Goal: Information Seeking & Learning: Learn about a topic

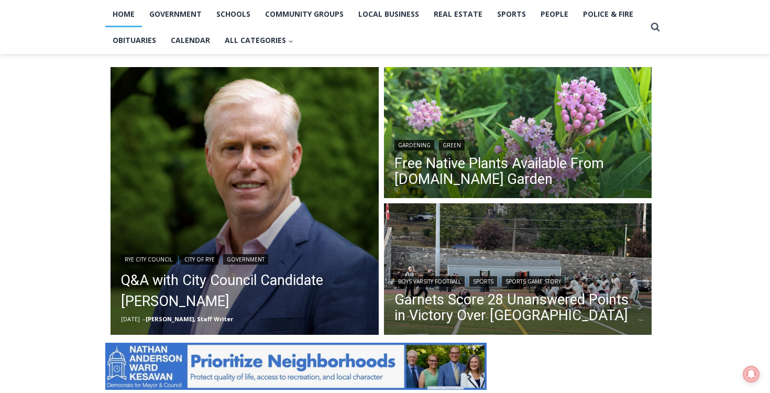
scroll to position [236, 0]
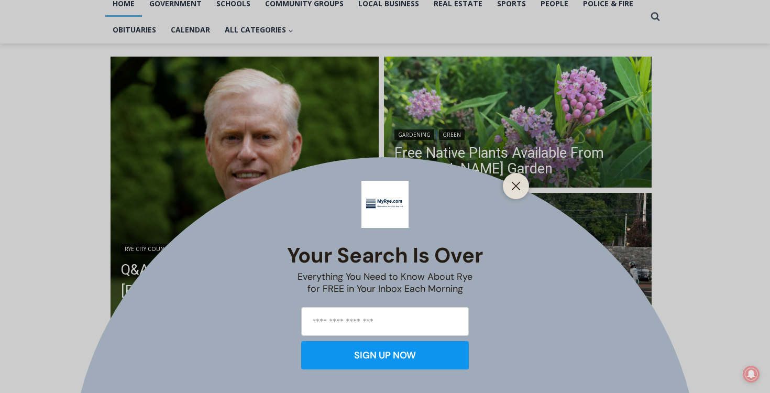
click at [157, 292] on div "Your Search is Over Everything You Need to Know About Rye for FREE in Your Inbo…" at bounding box center [385, 196] width 770 height 393
click at [517, 182] on icon "Close" at bounding box center [515, 185] width 9 height 9
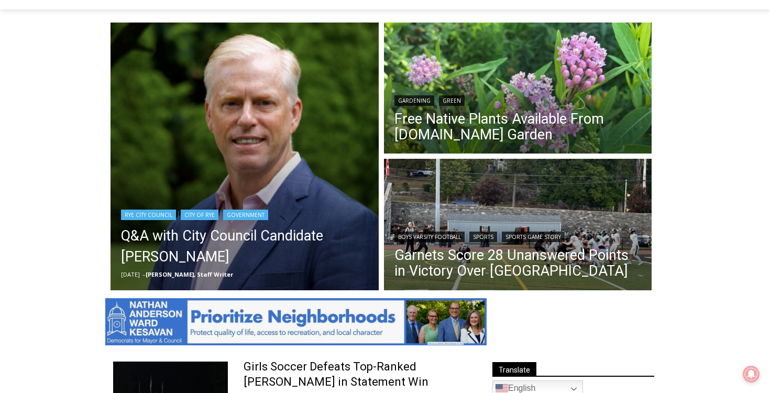
scroll to position [314, 0]
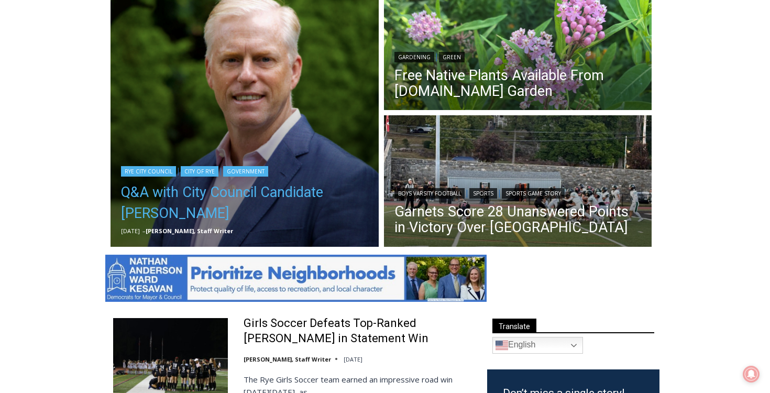
click at [204, 191] on link "Q&A with City Council Candidate [PERSON_NAME]" at bounding box center [244, 203] width 247 height 42
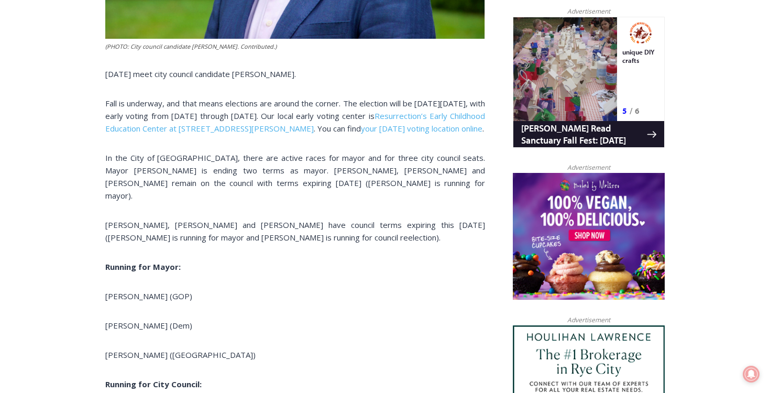
scroll to position [677, 0]
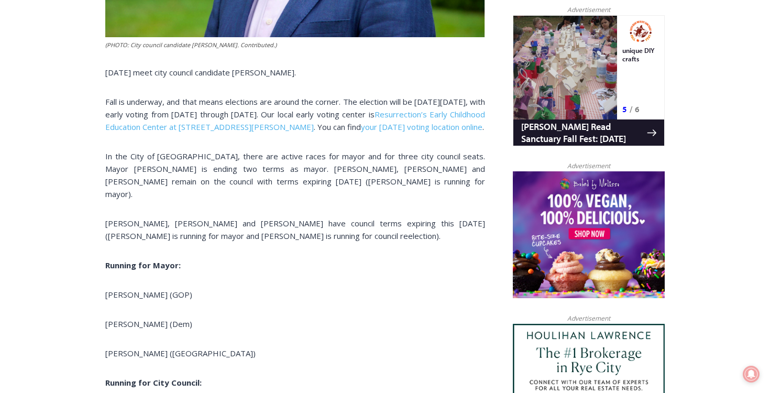
click at [204, 191] on span "In the City of [GEOGRAPHIC_DATA], there are active races for mayor and for thre…" at bounding box center [295, 175] width 380 height 48
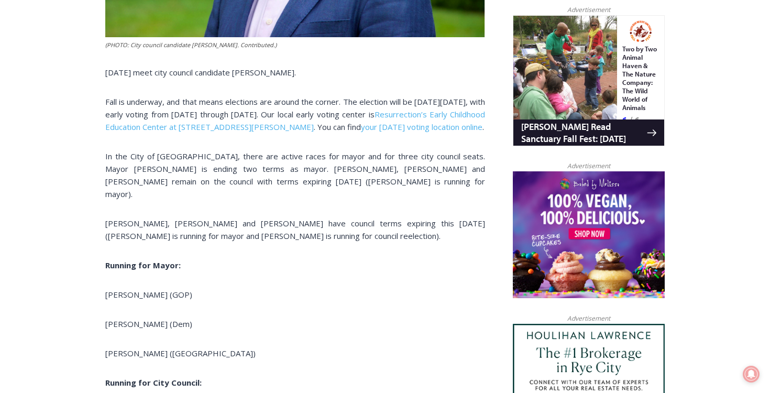
click at [196, 188] on span "In the City of [GEOGRAPHIC_DATA], there are active races for mayor and for thre…" at bounding box center [295, 175] width 380 height 48
click at [191, 187] on span "In the City of [GEOGRAPHIC_DATA], there are active races for mayor and for thre…" at bounding box center [295, 175] width 380 height 48
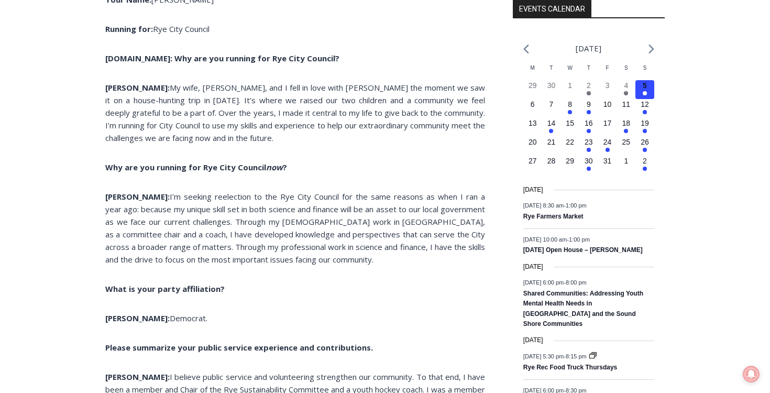
scroll to position [1296, 0]
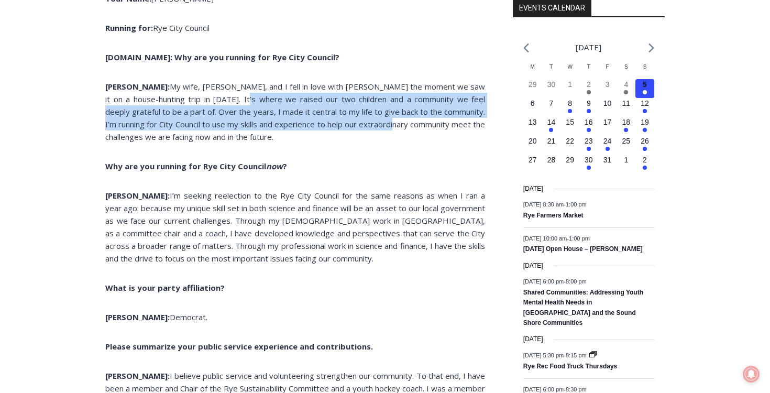
drag, startPoint x: 208, startPoint y: 99, endPoint x: 370, endPoint y: 132, distance: 165.7
click at [372, 131] on p "[PERSON_NAME]: My wife, [PERSON_NAME], and I fell in love with Rye the moment w…" at bounding box center [295, 111] width 380 height 63
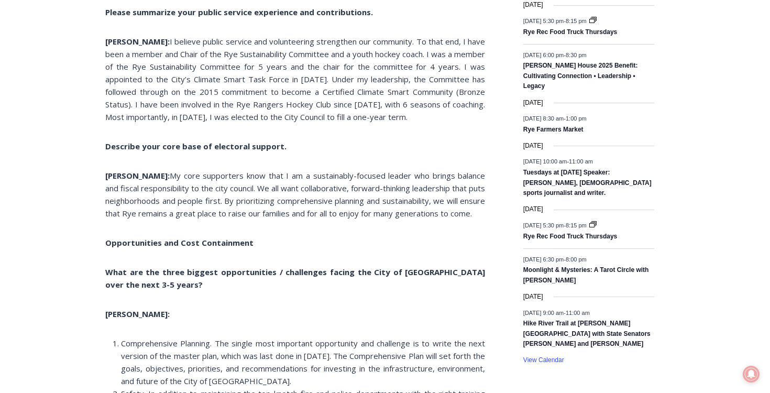
scroll to position [1706, 0]
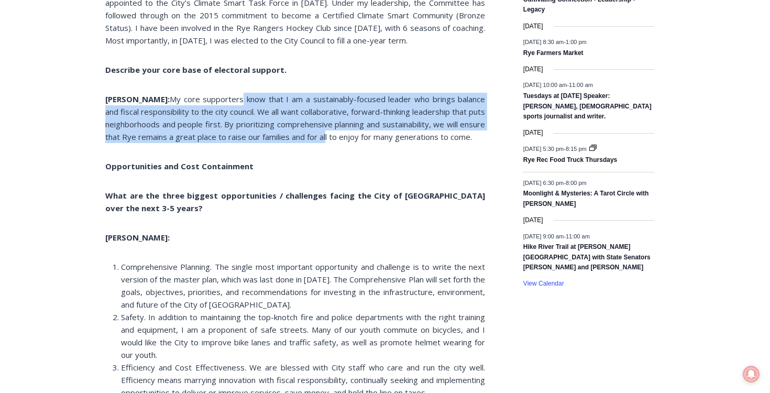
drag, startPoint x: 203, startPoint y: 101, endPoint x: 358, endPoint y: 137, distance: 159.2
click at [359, 136] on span "My core supporters know that I am a sustainably-focused leader who brings balan…" at bounding box center [295, 118] width 380 height 48
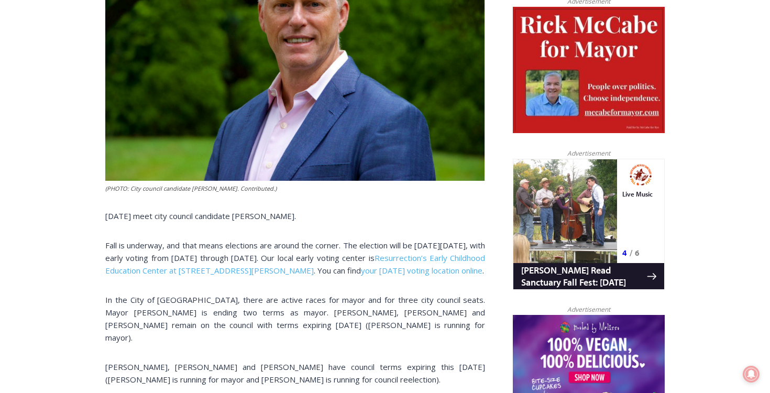
scroll to position [465, 0]
